Goal: Task Accomplishment & Management: Complete application form

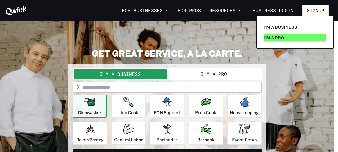
click at [285, 39] on link "I'm a Pro" at bounding box center [295, 37] width 66 height 11
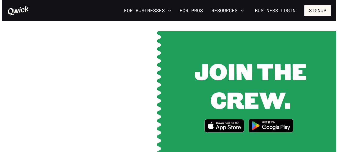
scroll to position [664, 0]
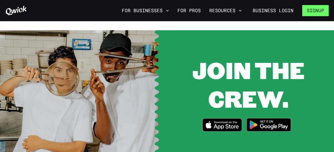
click at [310, 7] on button "Signup" at bounding box center [315, 10] width 26 height 11
